Goal: Task Accomplishment & Management: Use online tool/utility

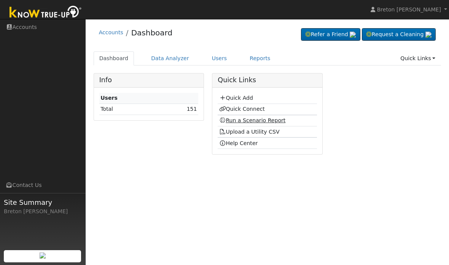
click at [251, 121] on link "Run a Scenario Report" at bounding box center [252, 120] width 67 height 6
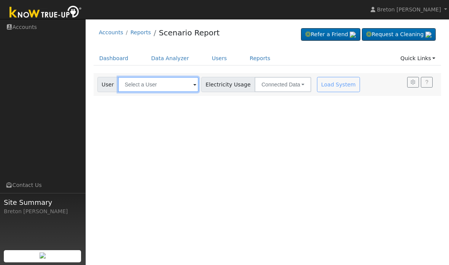
click at [147, 87] on input "text" at bounding box center [158, 84] width 81 height 15
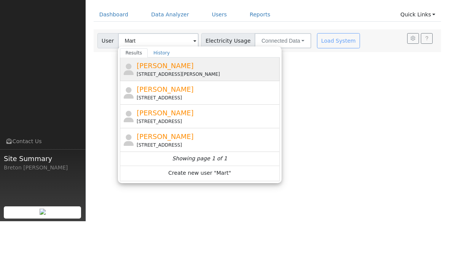
click at [162, 105] on span "Martin Alba" at bounding box center [164, 109] width 57 height 8
type input "Martin Alba"
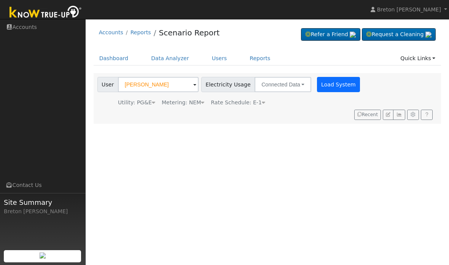
click at [319, 85] on button "Load System" at bounding box center [338, 84] width 43 height 15
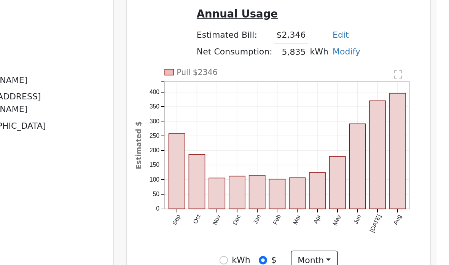
scroll to position [119, 0]
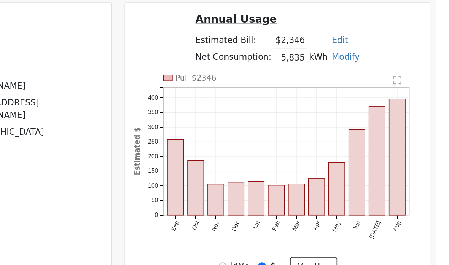
click at [411, 131] on rect "onclick=""" at bounding box center [416, 168] width 10 height 74
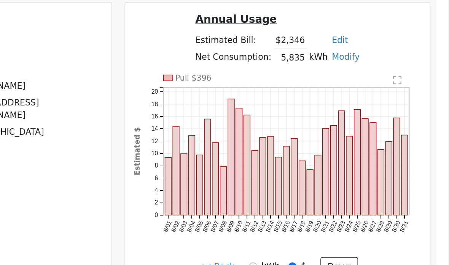
click at [289, 234] on link "<< Back" at bounding box center [301, 238] width 24 height 8
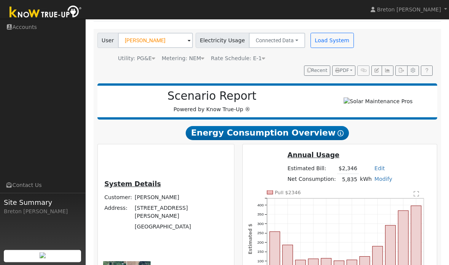
scroll to position [44, 0]
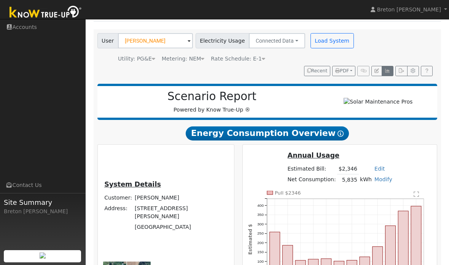
click at [389, 72] on icon "button" at bounding box center [387, 70] width 6 height 5
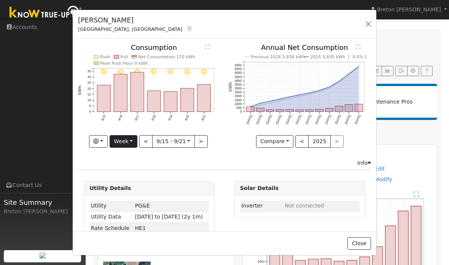
click at [133, 144] on button "Week" at bounding box center [123, 141] width 28 height 13
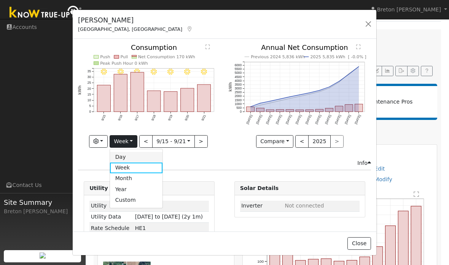
click at [124, 156] on link "Day" at bounding box center [136, 157] width 53 height 11
type input "2025-09-21"
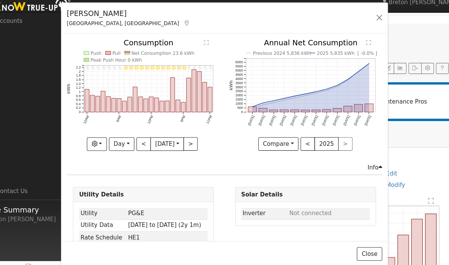
scroll to position [0, 0]
